Goal: Submit feedback/report problem

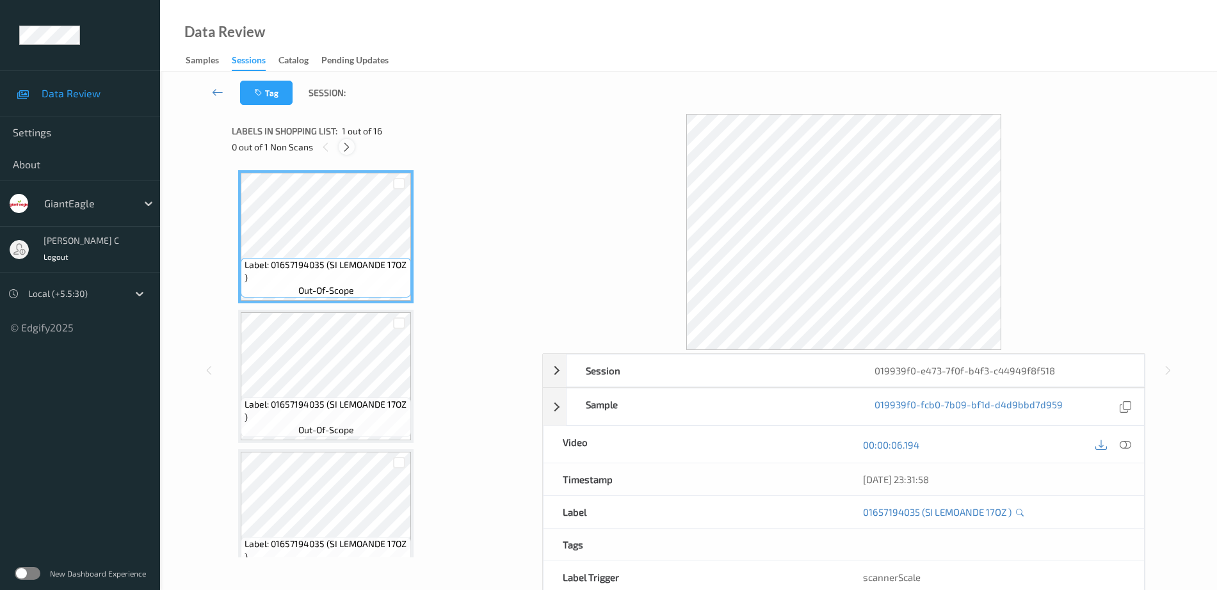
click at [350, 144] on icon at bounding box center [346, 147] width 11 height 12
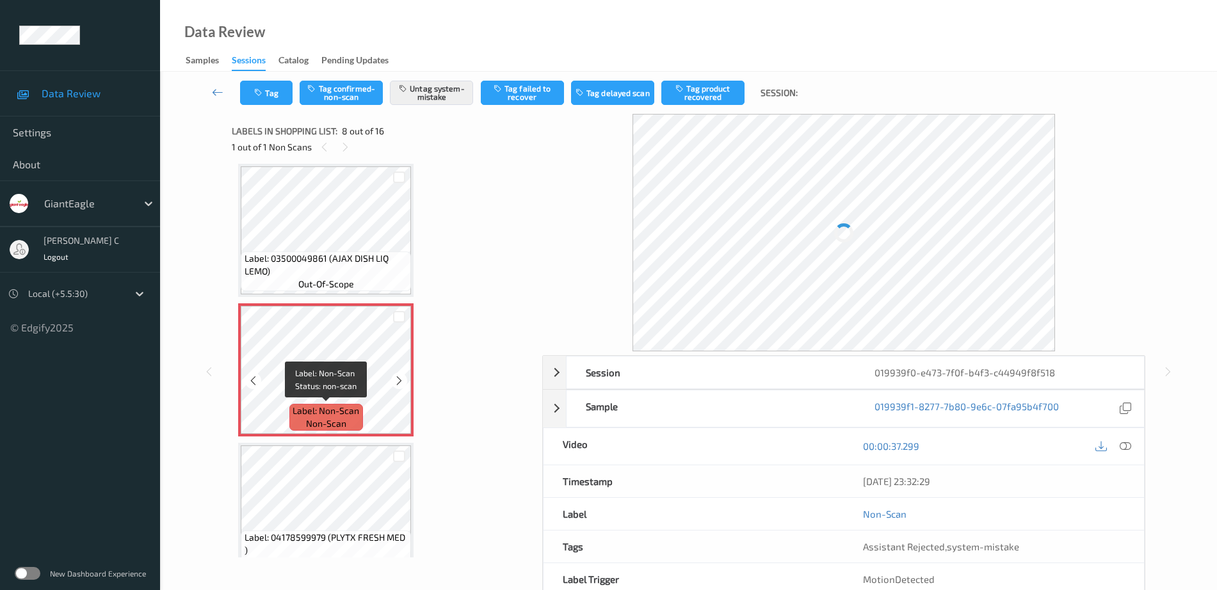
click at [359, 414] on span "Label: Non-Scan" at bounding box center [326, 411] width 67 height 13
click at [399, 376] on icon at bounding box center [399, 381] width 11 height 12
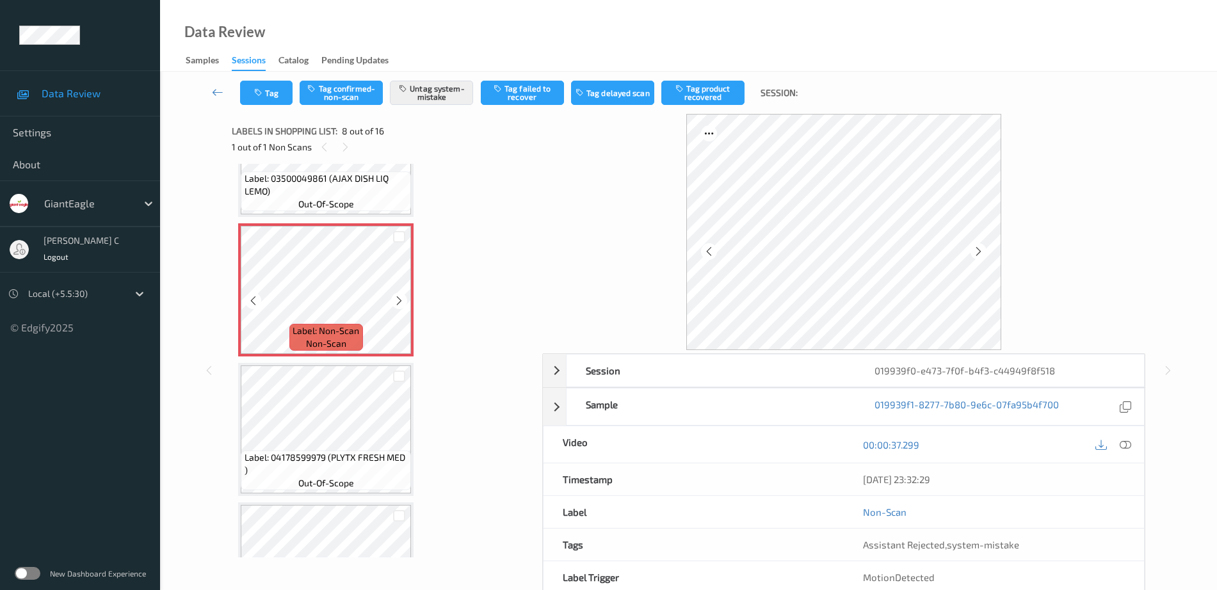
scroll to position [1004, 0]
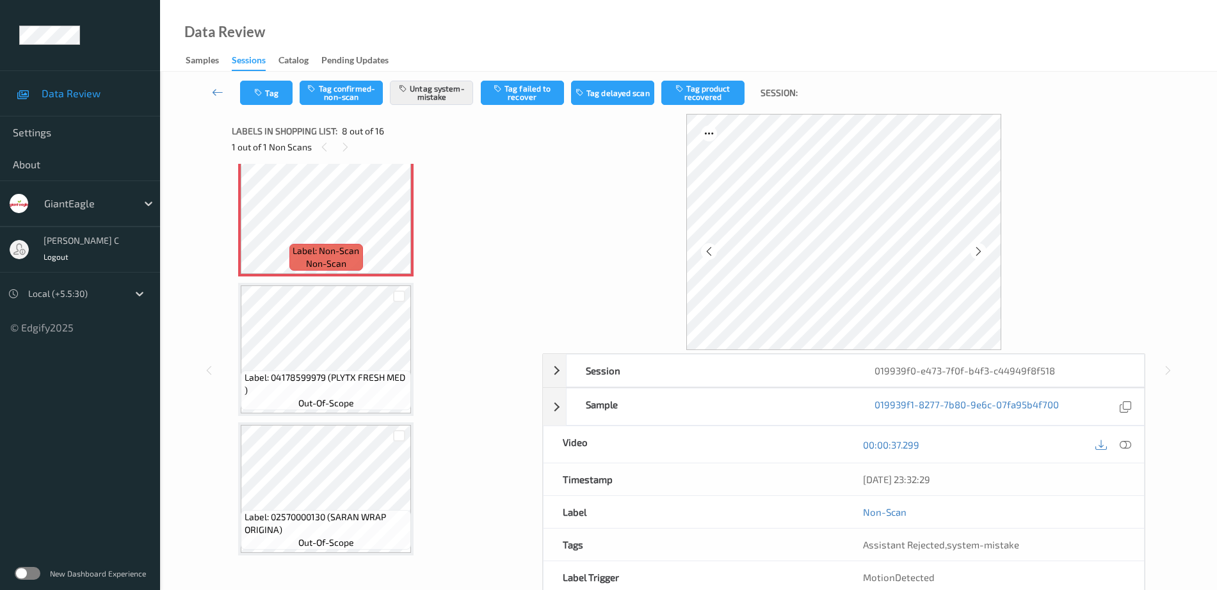
click at [352, 410] on div "Label: 04178599979 (PLYTX FRESH MED ) out-of-scope" at bounding box center [326, 391] width 170 height 40
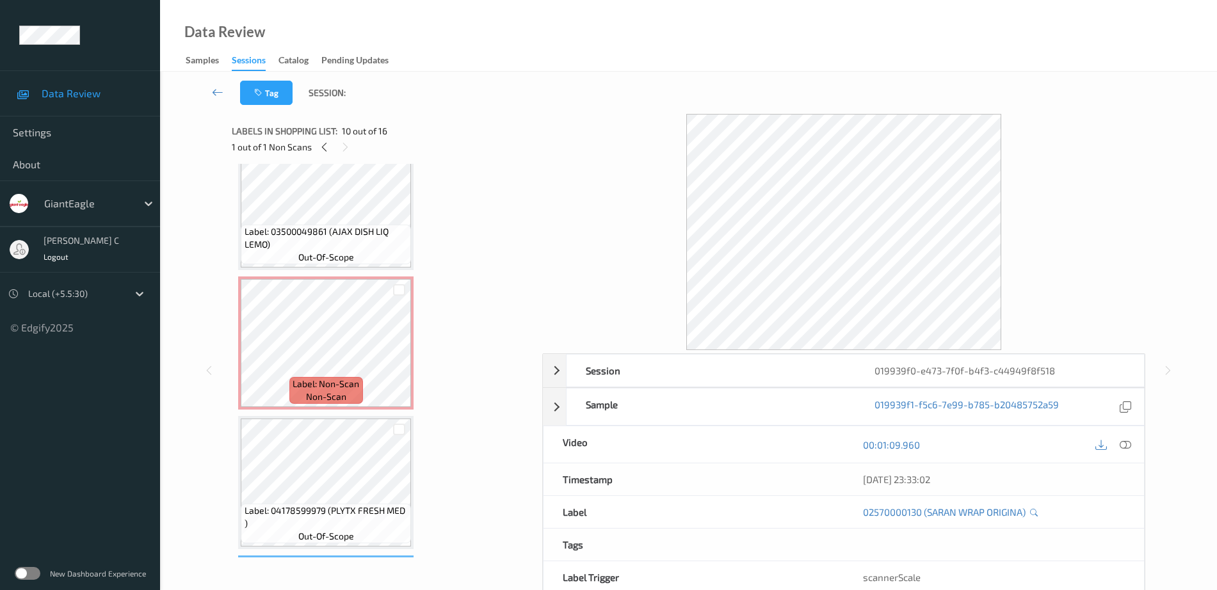
scroll to position [844, 0]
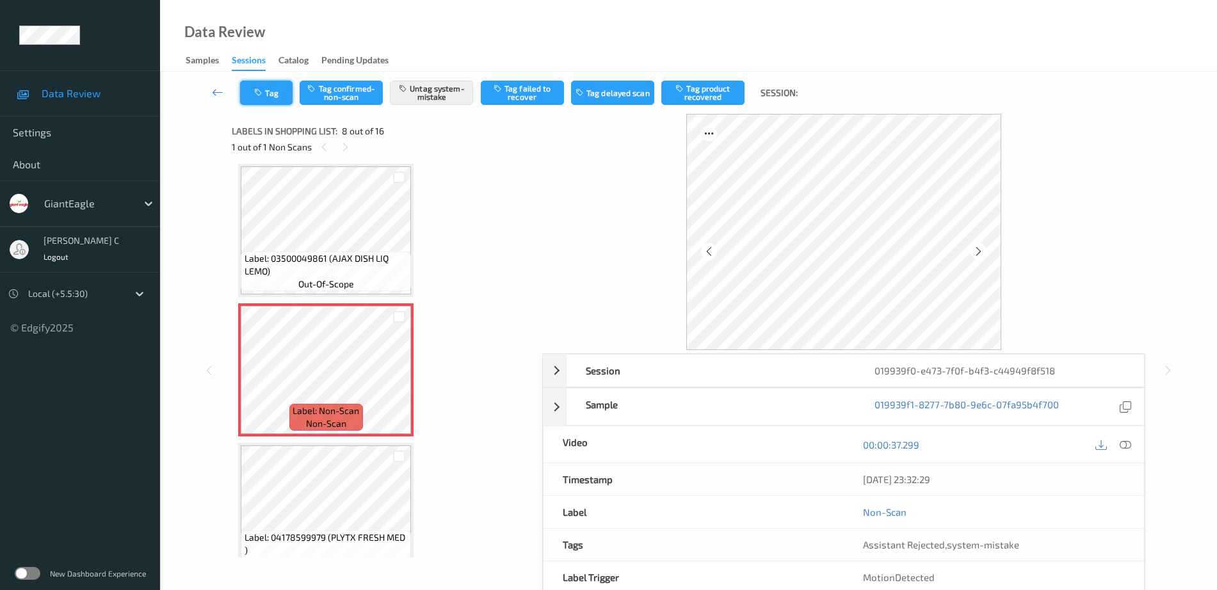
click at [262, 92] on icon "button" at bounding box center [259, 92] width 11 height 9
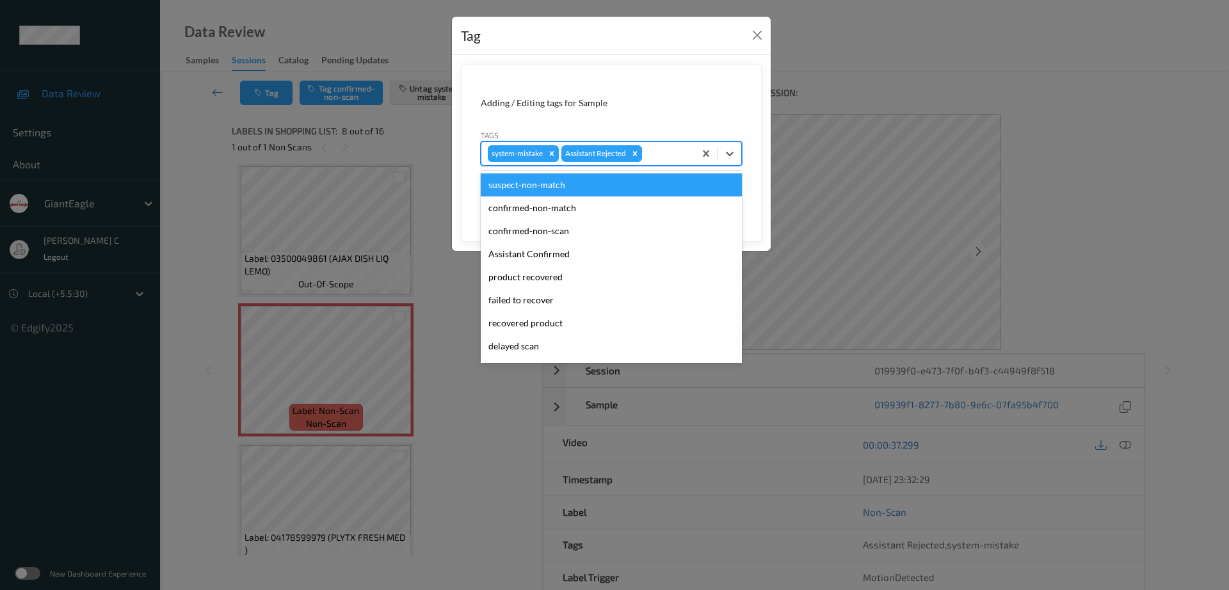
click at [675, 156] on div at bounding box center [667, 153] width 44 height 15
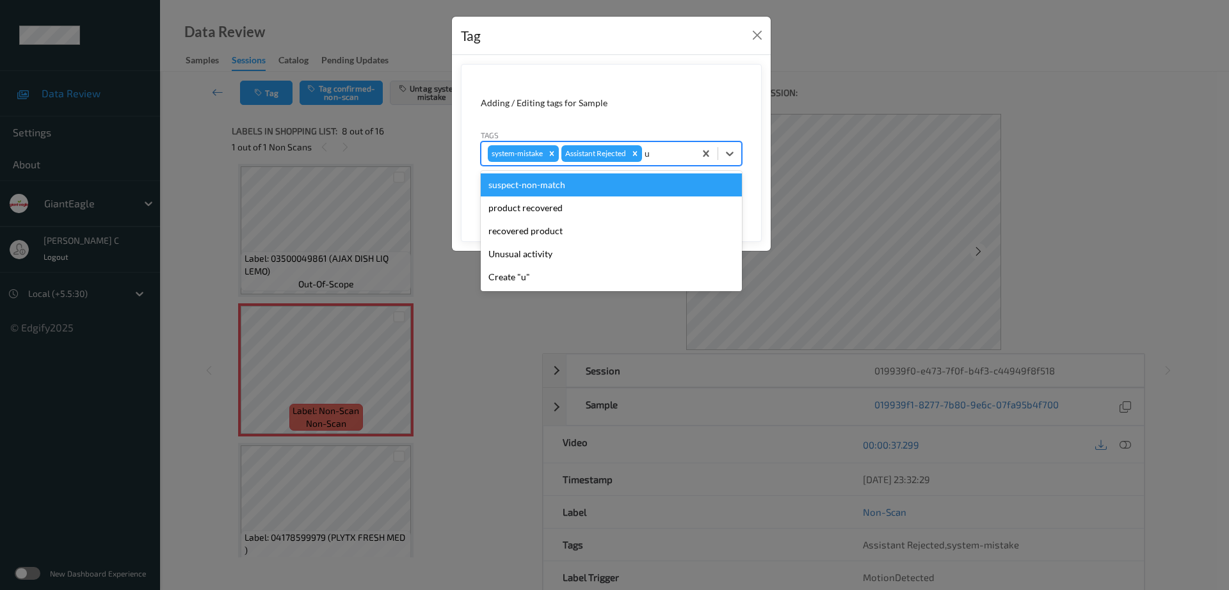
type input "un"
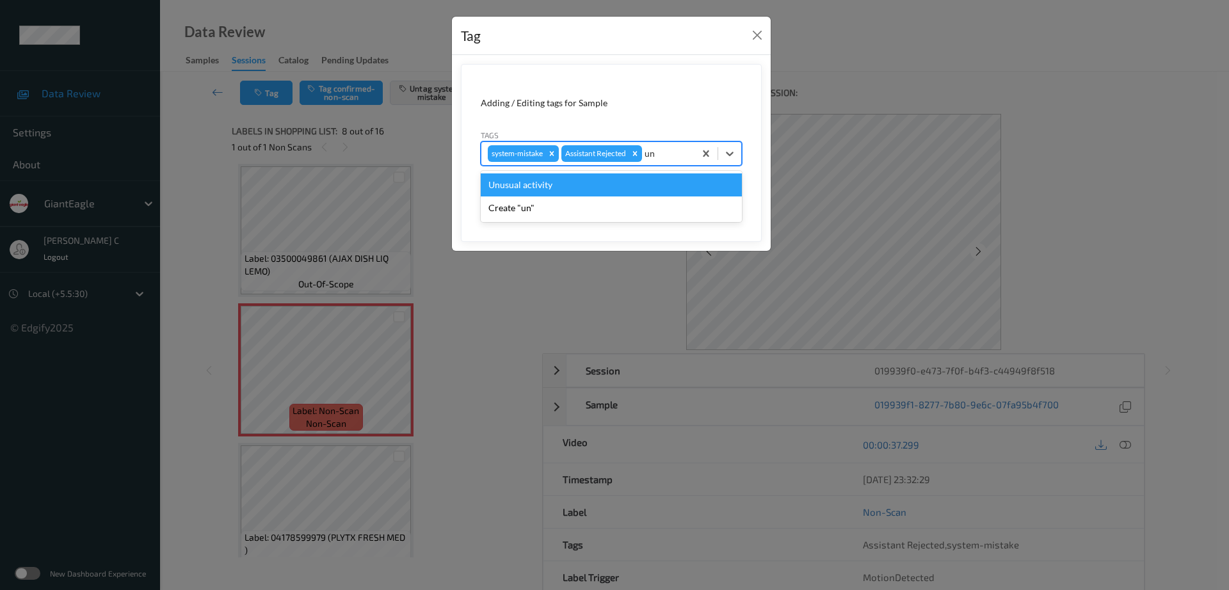
click at [606, 186] on div "Unusual activity" at bounding box center [611, 185] width 261 height 23
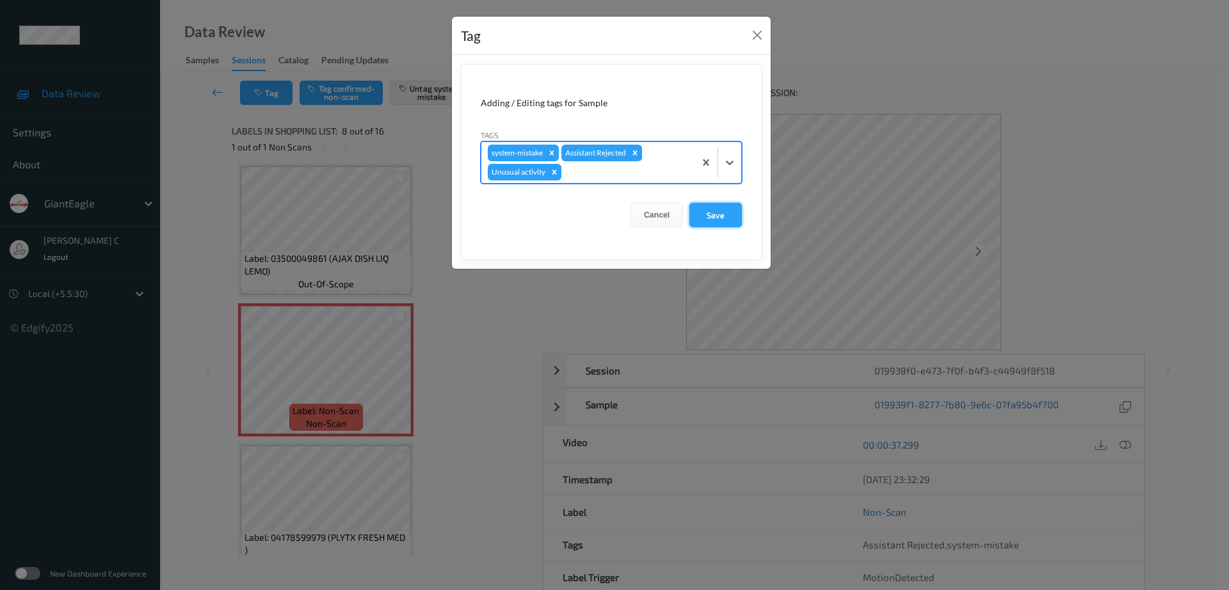
click at [700, 207] on button "Save" at bounding box center [716, 215] width 53 height 24
